Goal: Task Accomplishment & Management: Complete application form

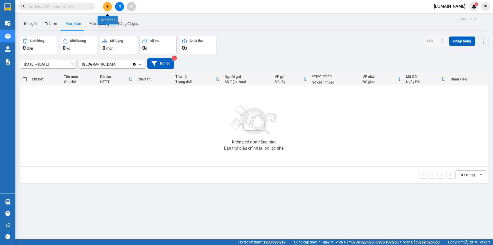
click at [107, 7] on icon "plus" at bounding box center [108, 7] width 4 height 4
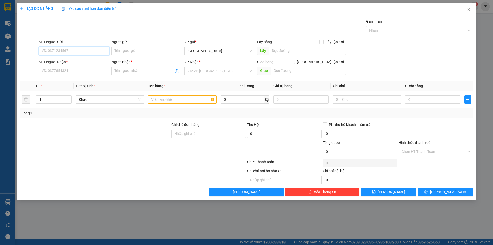
click at [87, 50] on input "SĐT Người Gửi" at bounding box center [74, 51] width 71 height 8
type input "0397126033"
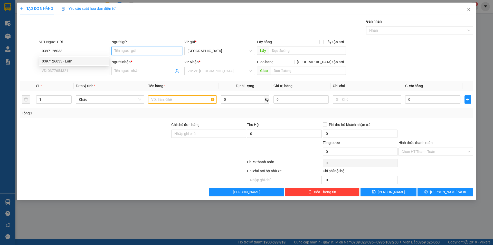
click at [170, 50] on input "Người gửi" at bounding box center [147, 51] width 71 height 8
type input "Lâm"
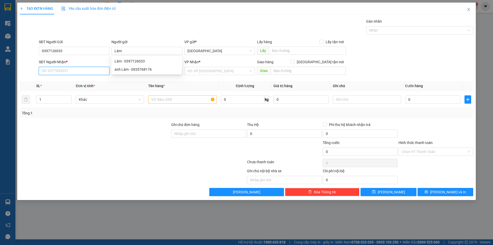
click at [72, 71] on input "SĐT Người Nhận *" at bounding box center [74, 71] width 71 height 8
click at [149, 71] on input "Người nhận *" at bounding box center [144, 71] width 59 height 6
type input "Thúy Hoan"
click at [64, 73] on input "SĐT Người Nhận *" at bounding box center [74, 71] width 71 height 8
type input "0905419726"
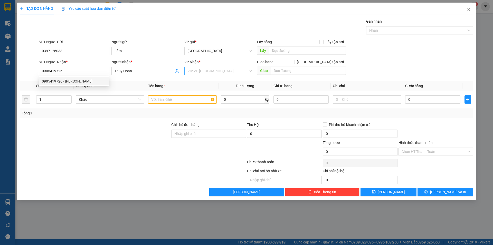
click at [227, 70] on input "search" at bounding box center [218, 71] width 61 height 8
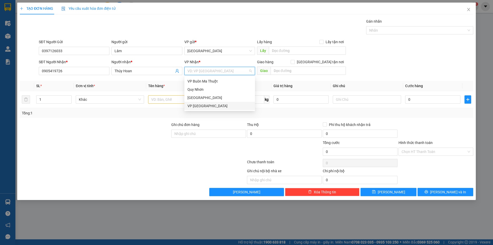
click at [207, 105] on div "VP [GEOGRAPHIC_DATA]" at bounding box center [220, 106] width 65 height 6
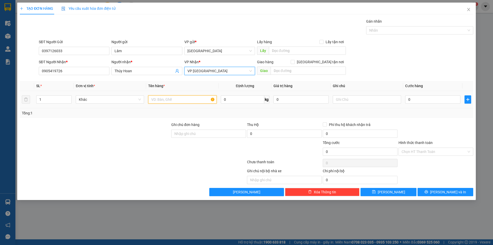
click at [183, 99] on input "text" at bounding box center [182, 99] width 68 height 8
type input "bịch thị"
click at [420, 99] on input "0" at bounding box center [433, 99] width 55 height 8
type input "2"
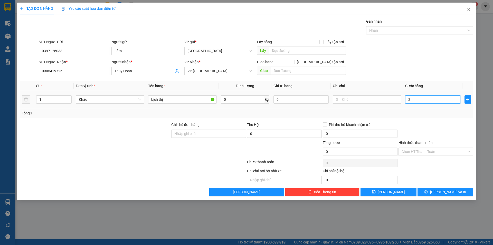
type input "2"
type input "20"
type input "200"
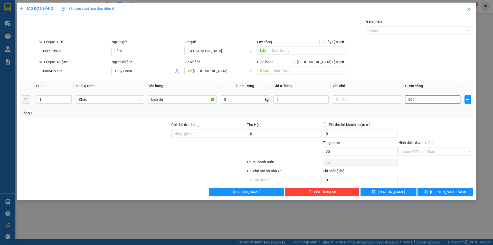
type input "200"
type input "2.000"
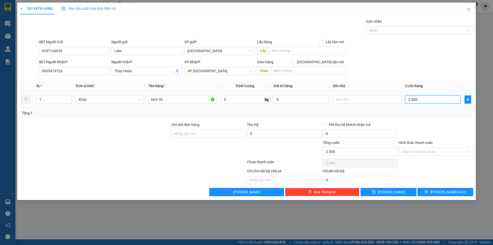
type input "20.000"
click at [424, 150] on input "Hình thức thanh toán" at bounding box center [434, 152] width 65 height 8
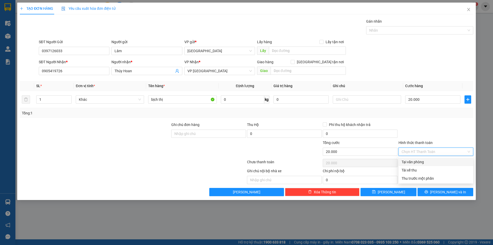
click at [416, 164] on div "Tại văn phòng" at bounding box center [436, 162] width 69 height 6
type input "0"
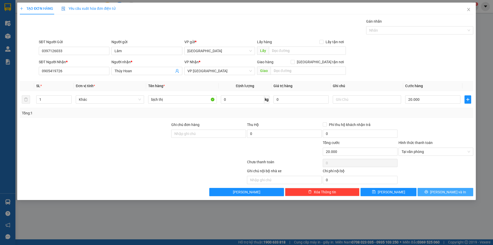
click at [448, 192] on span "[PERSON_NAME] và In" at bounding box center [448, 192] width 36 height 6
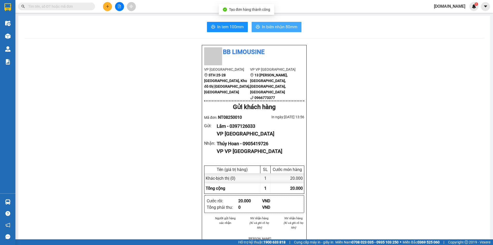
click at [278, 29] on span "In biên nhận 80mm" at bounding box center [279, 27] width 35 height 6
click at [277, 26] on span "In biên nhận 80mm" at bounding box center [279, 27] width 35 height 6
click at [411, 108] on div "BB Limousine VP [GEOGRAPHIC_DATA] STH 25-28 [GEOGRAPHIC_DATA], [GEOGRAPHIC_DATA…" at bounding box center [254, 221] width 460 height 352
